Goal: Find specific page/section: Find specific page/section

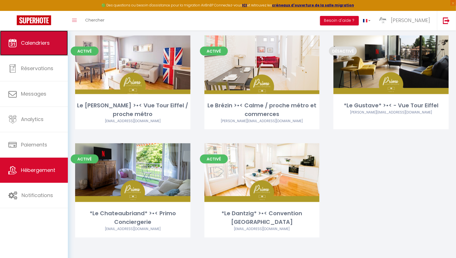
click at [34, 44] on span "Calendriers" at bounding box center [35, 42] width 29 height 7
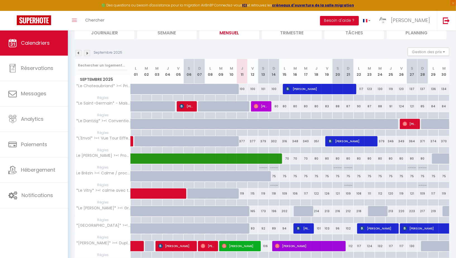
scroll to position [64, 0]
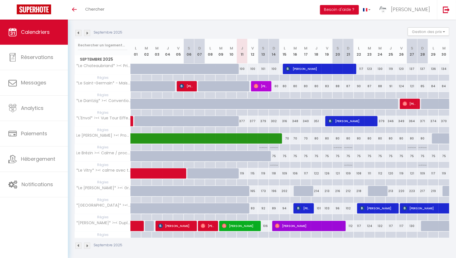
click at [88, 243] on img at bounding box center [87, 245] width 6 height 6
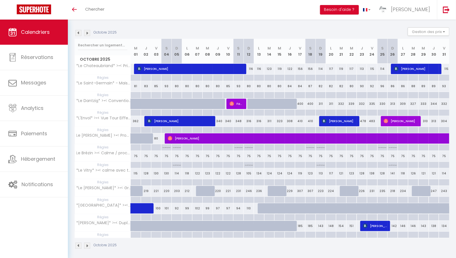
click at [88, 243] on img at bounding box center [87, 245] width 6 height 6
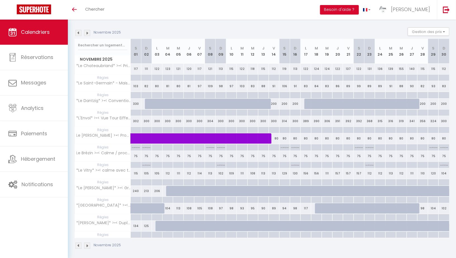
click at [88, 243] on img at bounding box center [87, 245] width 6 height 6
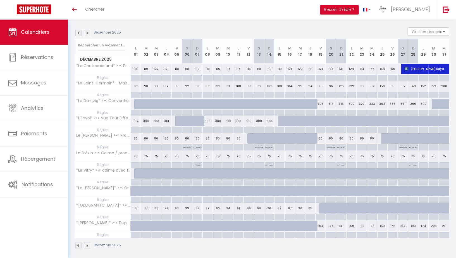
click at [88, 243] on img at bounding box center [87, 245] width 6 height 6
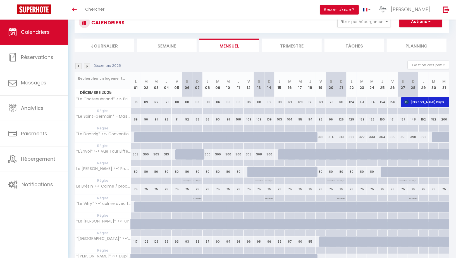
scroll to position [53, 0]
